Goal: Task Accomplishment & Management: Manage account settings

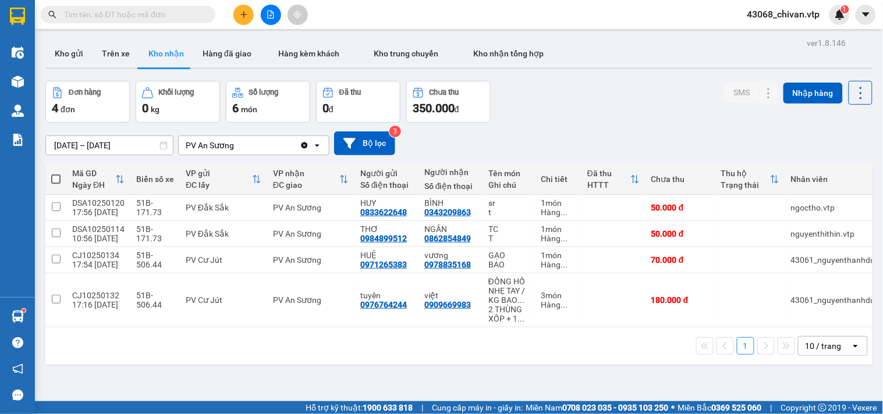
click at [182, 20] on input "text" at bounding box center [132, 14] width 137 height 13
drag, startPoint x: 626, startPoint y: 108, endPoint x: 516, endPoint y: 200, distance: 144.2
click at [626, 107] on div "Đơn hàng 4 đơn Khối lượng 0 kg Số lượng 6 món Đã thu 0 đ Chưa thu 350.000 đ SMS…" at bounding box center [458, 102] width 827 height 42
click at [761, 258] on button at bounding box center [769, 260] width 16 height 20
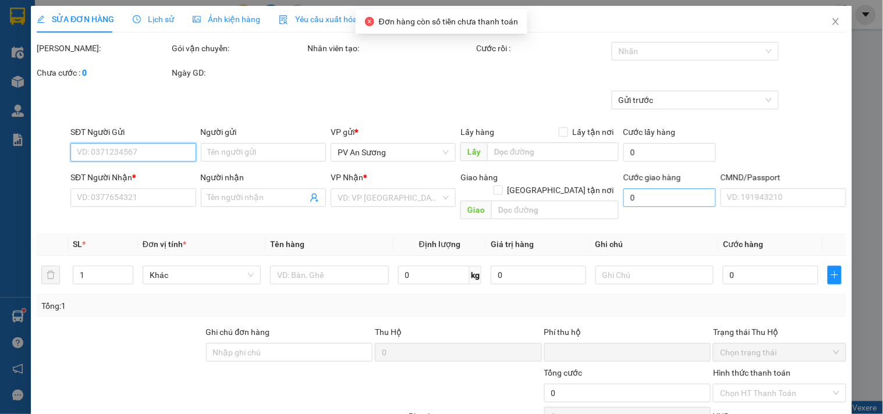
type input "3.500"
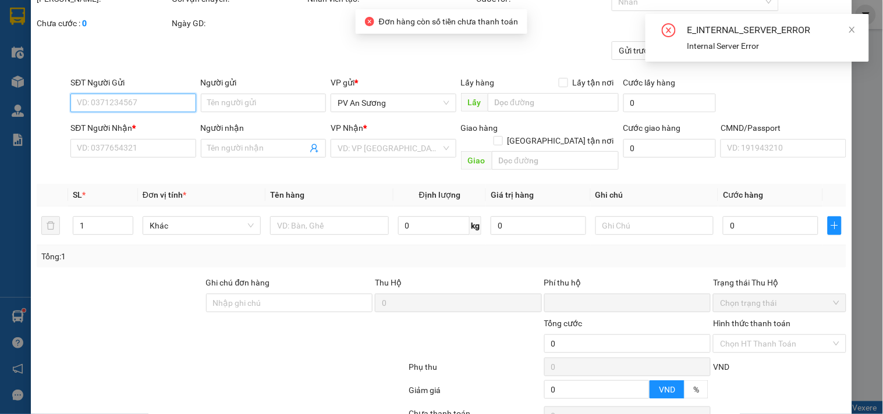
scroll to position [137, 0]
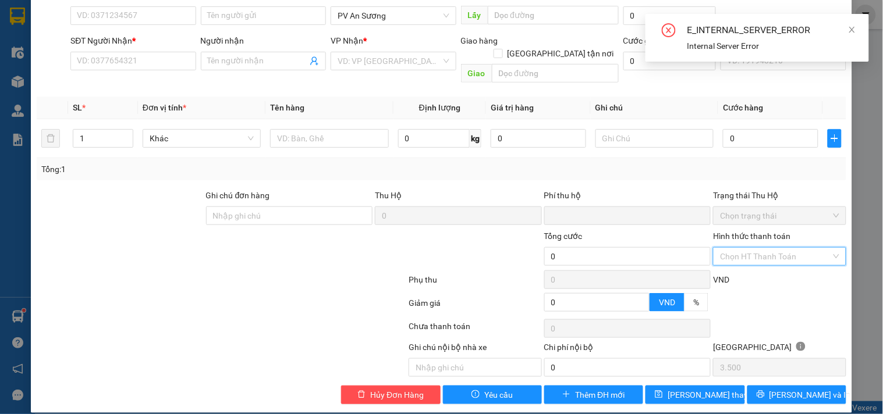
click at [768, 248] on input "Hình thức thanh toán" at bounding box center [775, 256] width 111 height 17
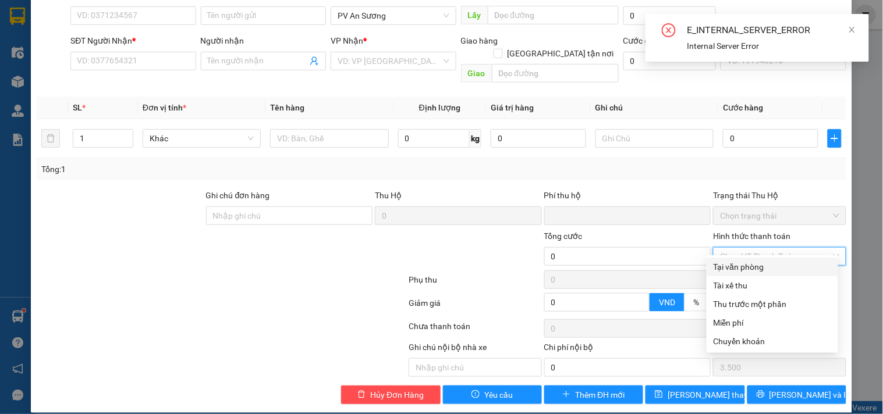
click at [759, 258] on div "Tại văn phòng" at bounding box center [772, 267] width 132 height 19
type input "0"
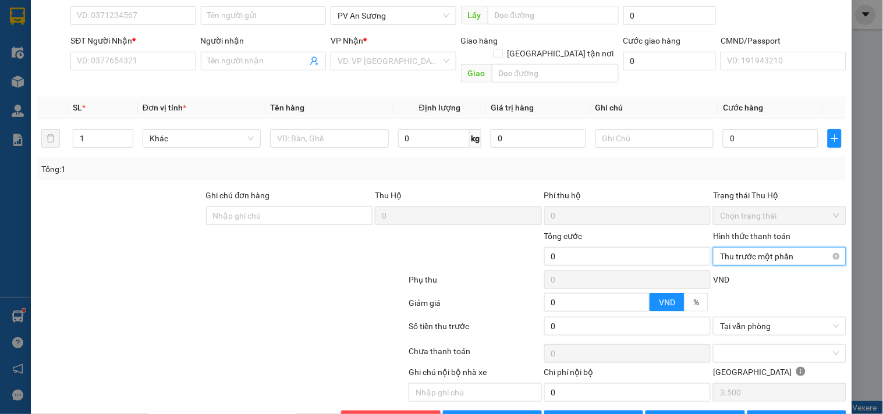
click at [760, 248] on span "Thu trước một phần" at bounding box center [779, 256] width 119 height 17
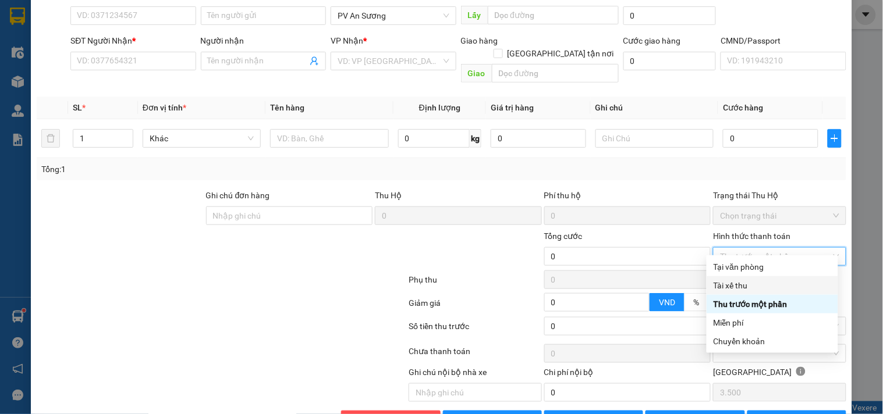
click at [748, 262] on div "Tại văn phòng" at bounding box center [772, 267] width 118 height 13
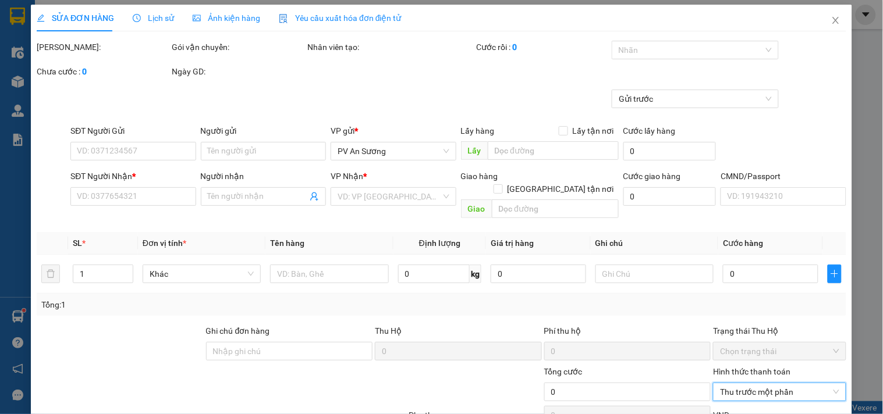
scroll to position [0, 0]
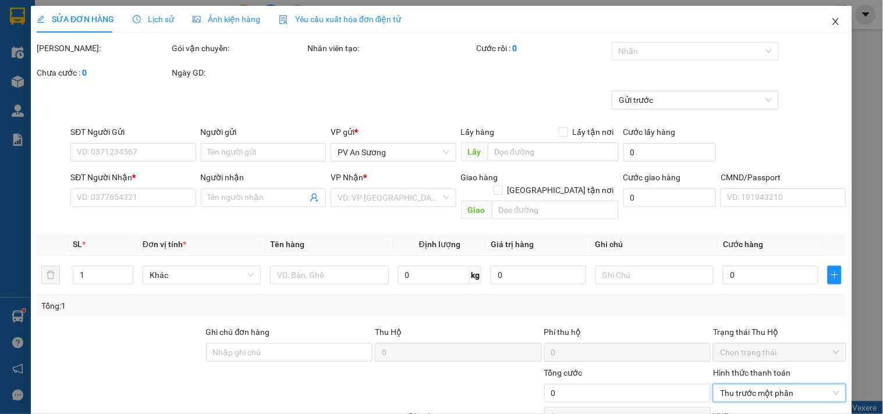
click at [819, 16] on span "Close" at bounding box center [835, 22] width 33 height 33
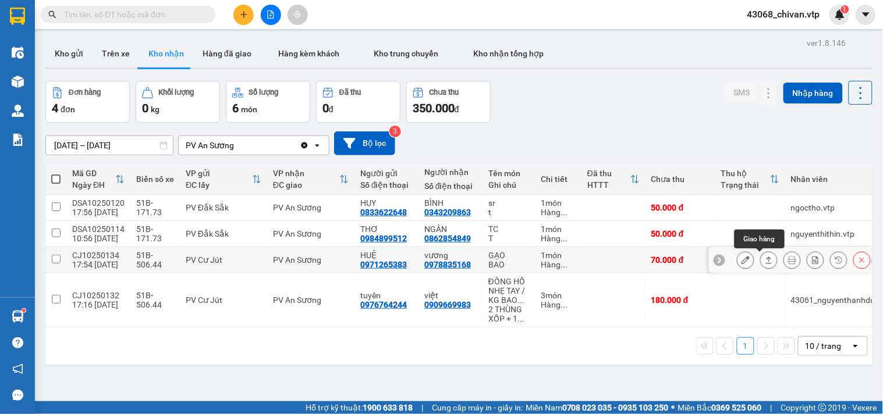
click at [761, 261] on button at bounding box center [769, 260] width 16 height 20
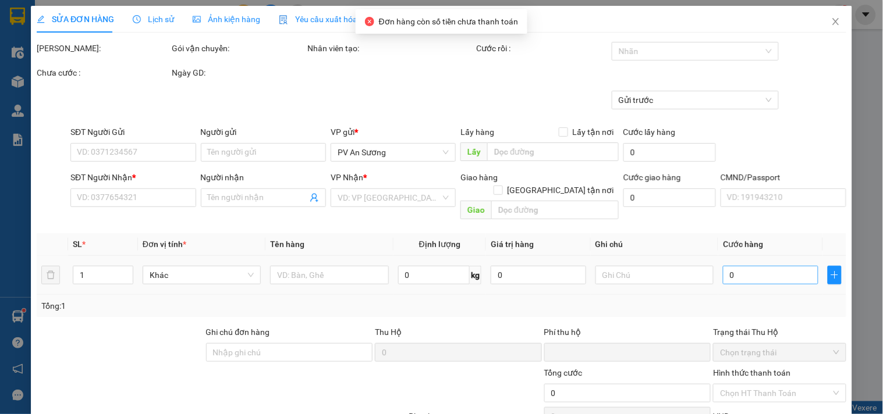
type input "0971265383"
type input "HUỆ"
type input "0978835168"
type input "vương"
type input "0"
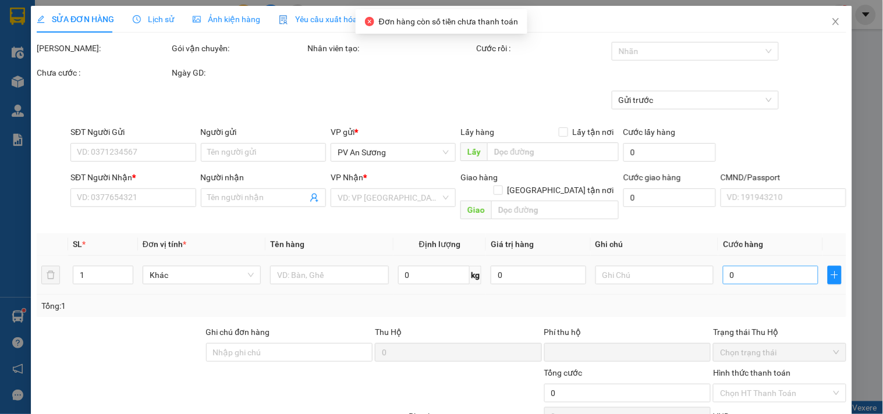
type input "70.000"
type input "3.500"
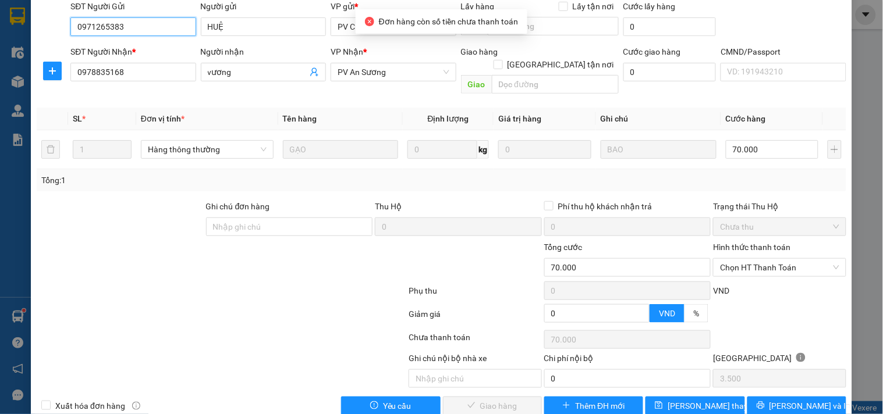
scroll to position [129, 0]
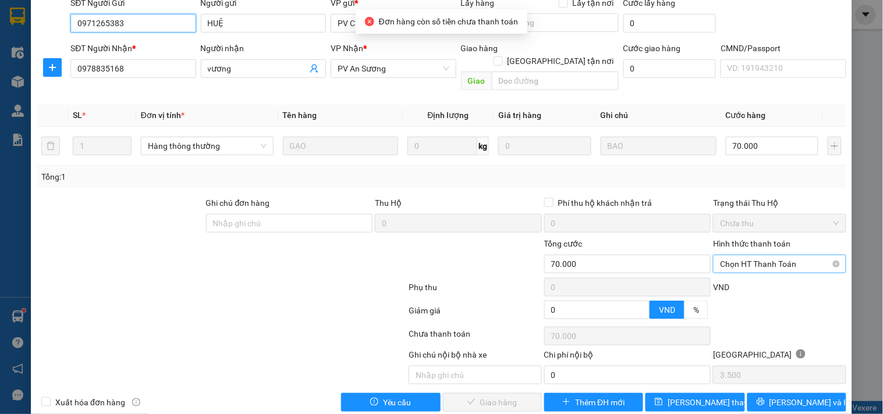
click at [766, 265] on span "Chọn HT Thanh Toán" at bounding box center [779, 263] width 119 height 17
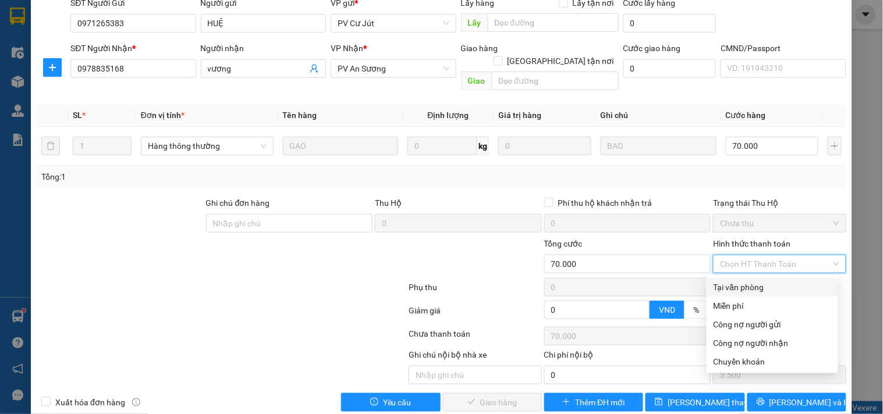
click at [754, 286] on div "Tại văn phòng" at bounding box center [772, 287] width 118 height 13
type input "0"
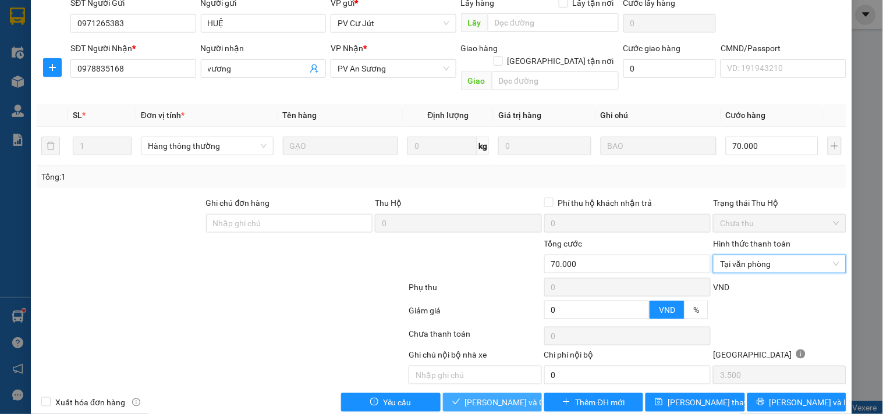
click at [502, 399] on span "[PERSON_NAME] và Giao hàng" at bounding box center [521, 402] width 112 height 13
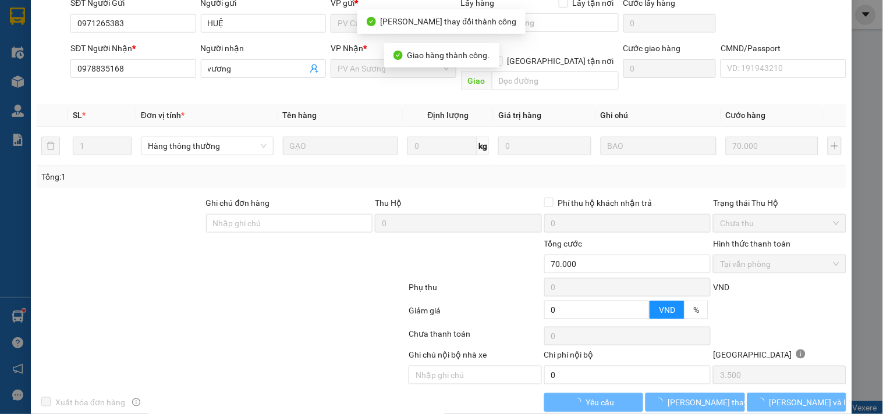
scroll to position [116, 0]
